Goal: Transaction & Acquisition: Purchase product/service

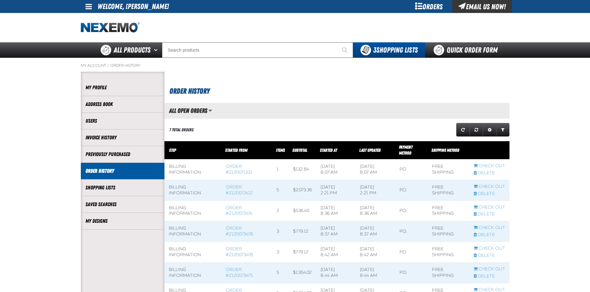
scroll to position [0, 0]
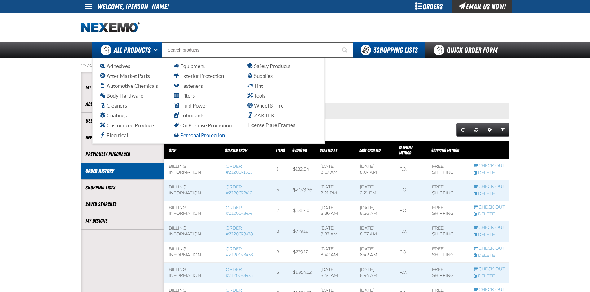
click at [200, 135] on span "Personal Protection" at bounding box center [199, 135] width 51 height 6
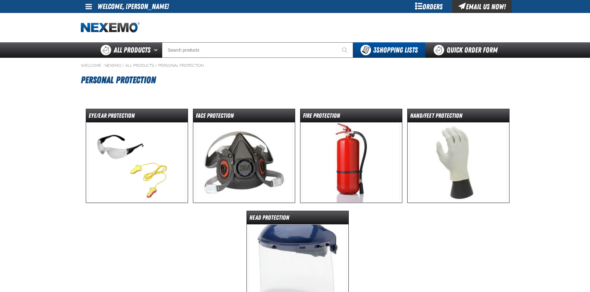
click at [462, 130] on img at bounding box center [457, 163] width 97 height 80
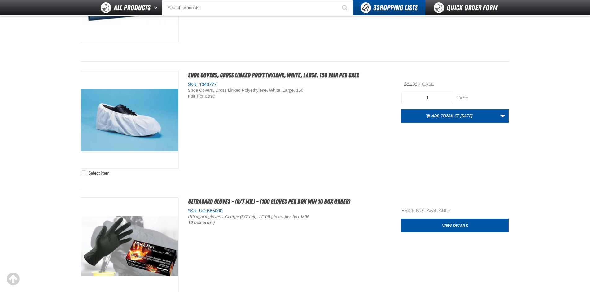
scroll to position [495, 0]
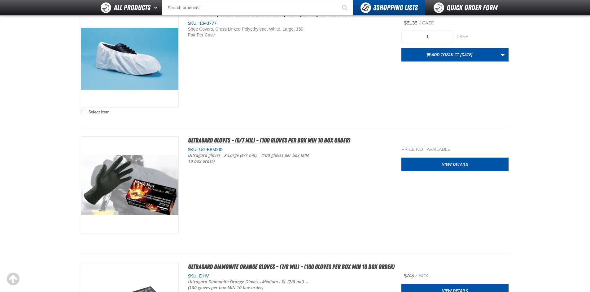
click at [280, 139] on span "Ultragard gloves - (6/7 mil) - (100 gloves per box MIN 10 box order)" at bounding box center [269, 140] width 162 height 7
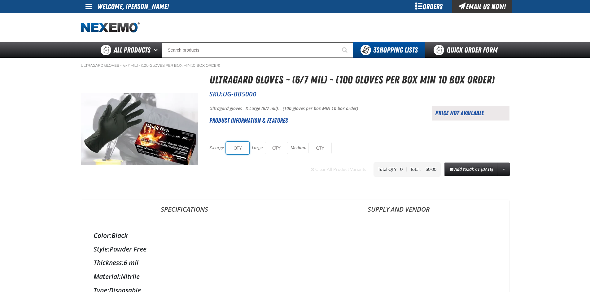
click at [240, 149] on input "text" at bounding box center [237, 148] width 23 height 12
type input "10"
type input "5"
click at [510, 171] on link "More Actions" at bounding box center [503, 170] width 12 height 14
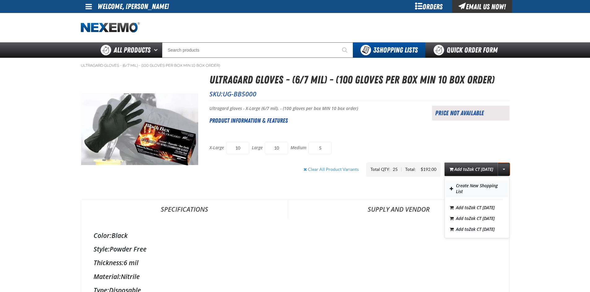
click at [475, 188] on button "Create New Shopping List" at bounding box center [477, 189] width 62 height 17
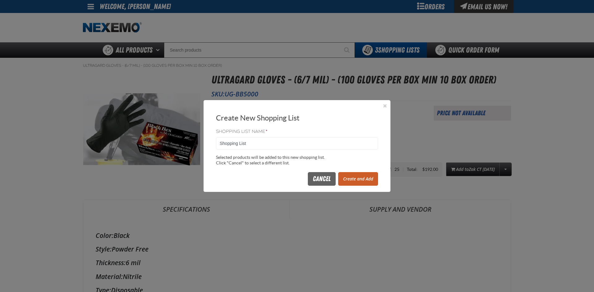
click at [360, 175] on button "Create and Add" at bounding box center [358, 179] width 40 height 14
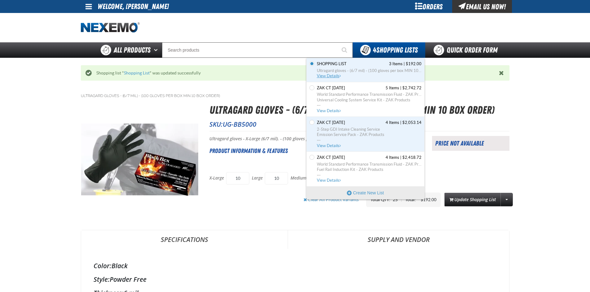
click at [344, 72] on span "Ultragard gloves - (6/7 mil) - (100 gloves per box MIN 10 box order)" at bounding box center [369, 71] width 105 height 6
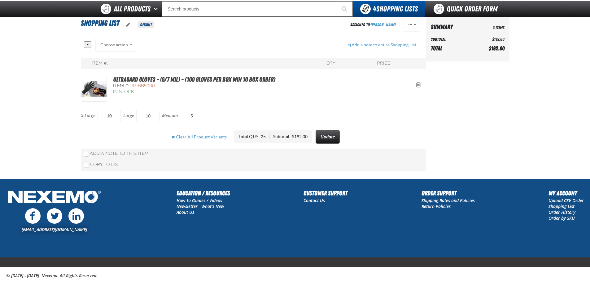
scroll to position [34, 0]
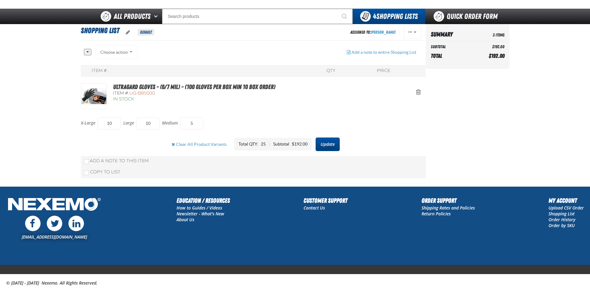
click at [329, 145] on button "Update" at bounding box center [327, 145] width 24 height 14
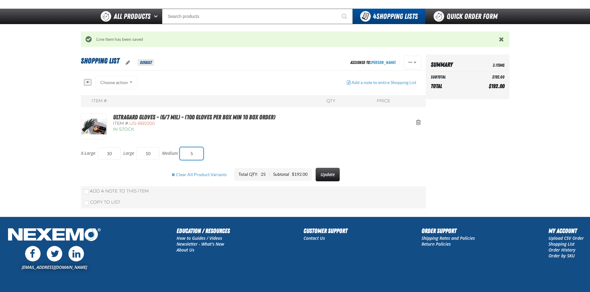
click at [200, 153] on input "5" at bounding box center [191, 154] width 23 height 12
type input "10"
click at [335, 175] on button "Update" at bounding box center [327, 175] width 24 height 14
click at [479, 99] on link "Create Order" at bounding box center [467, 101] width 74 height 14
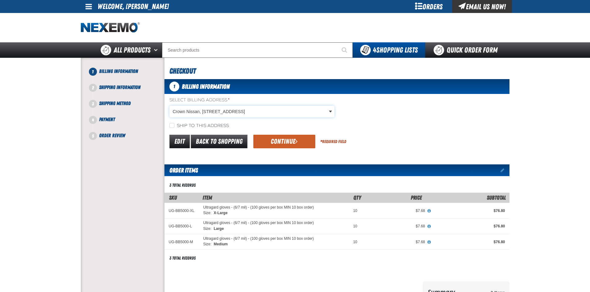
click at [322, 106] on body "Skip to Main Content Staging Site 5.1 Upgrade Site My Account My Account Suppor…" at bounding box center [295, 226] width 590 height 453
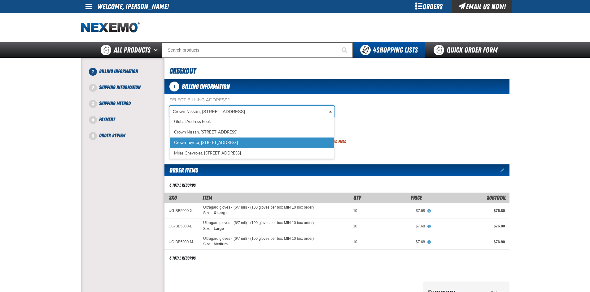
select select "a_316"
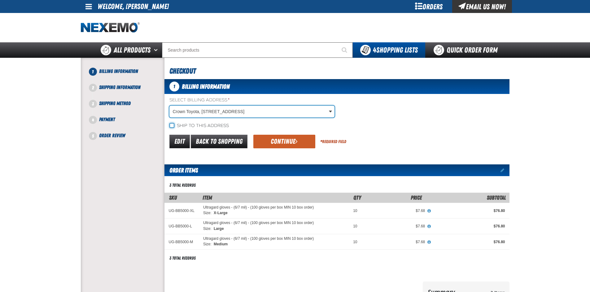
click at [171, 127] on input "Ship to this address" at bounding box center [171, 125] width 5 height 5
checkbox input "true"
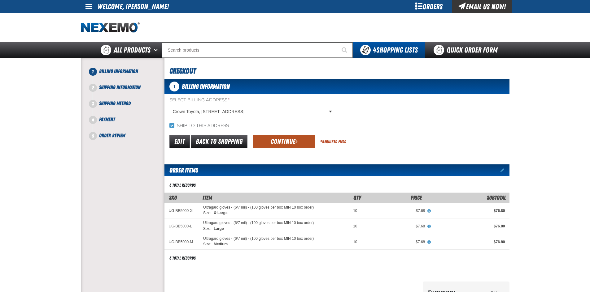
click at [275, 141] on button "Continue" at bounding box center [284, 142] width 62 height 14
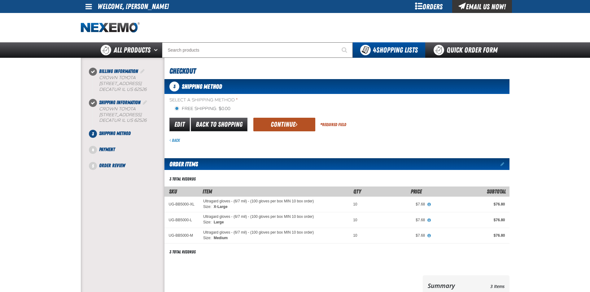
click at [285, 123] on button "Continue" at bounding box center [284, 125] width 62 height 14
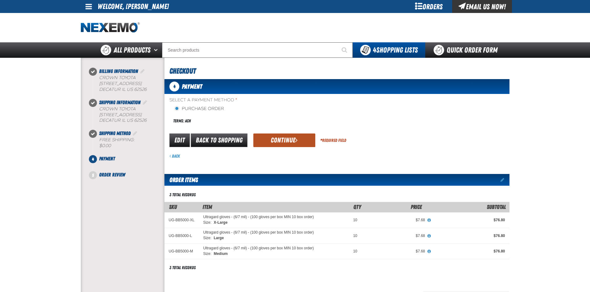
click at [292, 139] on button "Continue" at bounding box center [284, 141] width 62 height 14
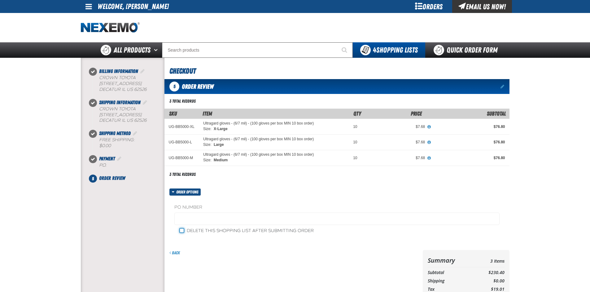
click at [181, 231] on input "Delete this shopping list after submitting order" at bounding box center [181, 230] width 5 height 5
checkbox input "true"
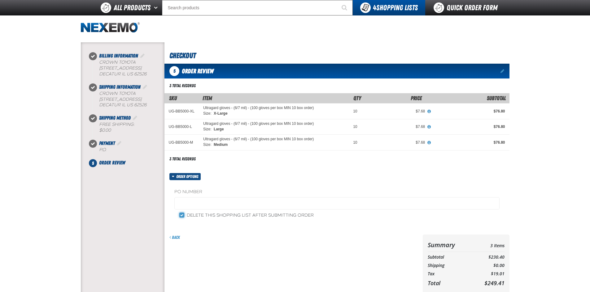
scroll to position [138, 0]
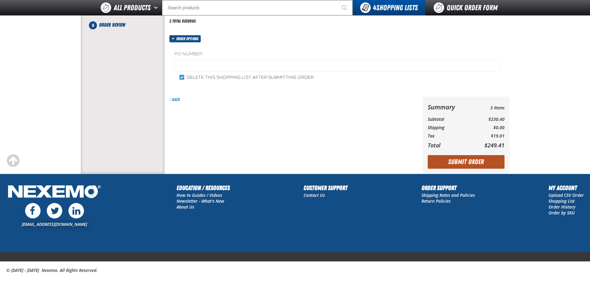
click at [482, 163] on button "Submit Order" at bounding box center [465, 162] width 77 height 14
